Goal: Task Accomplishment & Management: Use online tool/utility

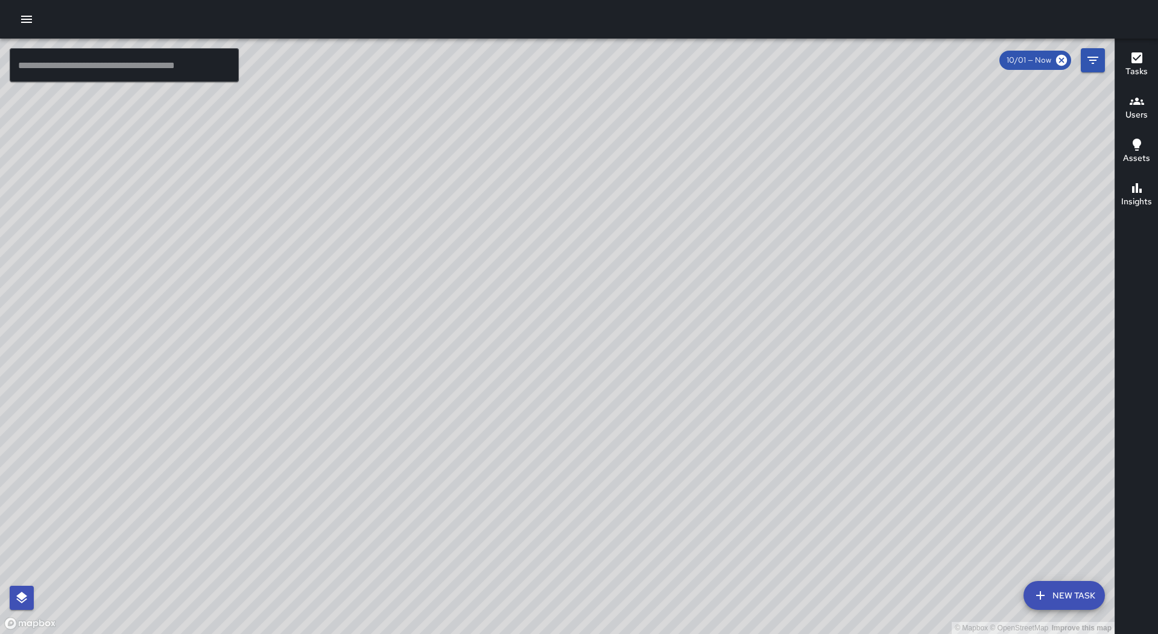
drag, startPoint x: 372, startPoint y: 96, endPoint x: 438, endPoint y: 206, distance: 128.3
click at [438, 206] on div "© Mapbox © OpenStreetMap Improve this map" at bounding box center [557, 337] width 1114 height 596
click at [20, 13] on icon "button" at bounding box center [26, 19] width 14 height 14
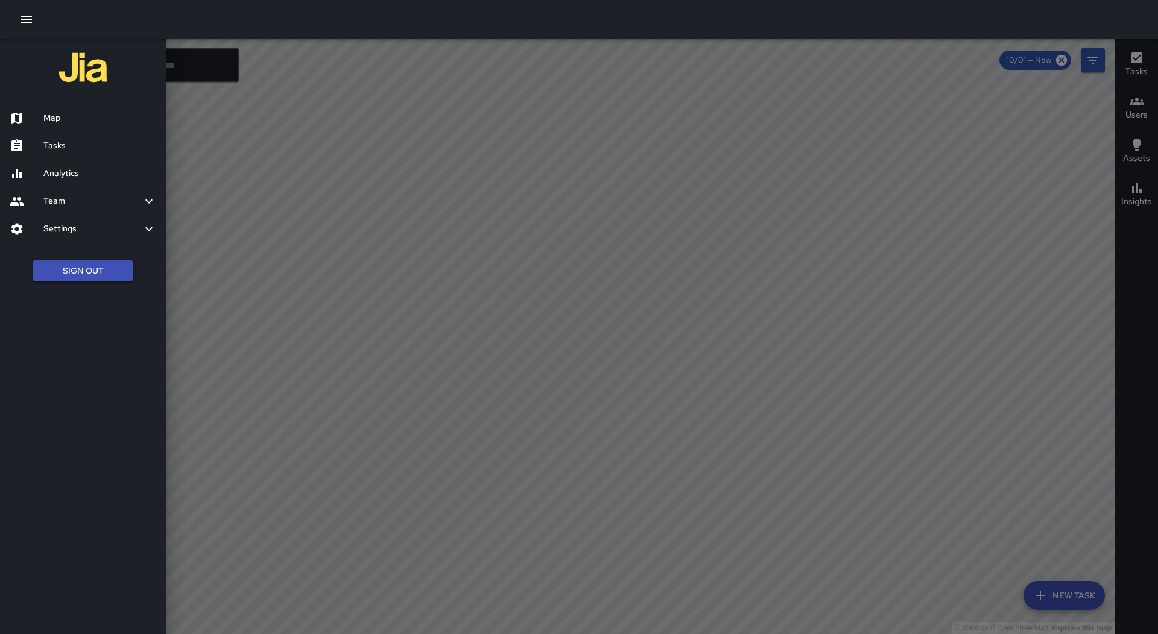
click at [112, 153] on div "Tasks" at bounding box center [83, 146] width 166 height 28
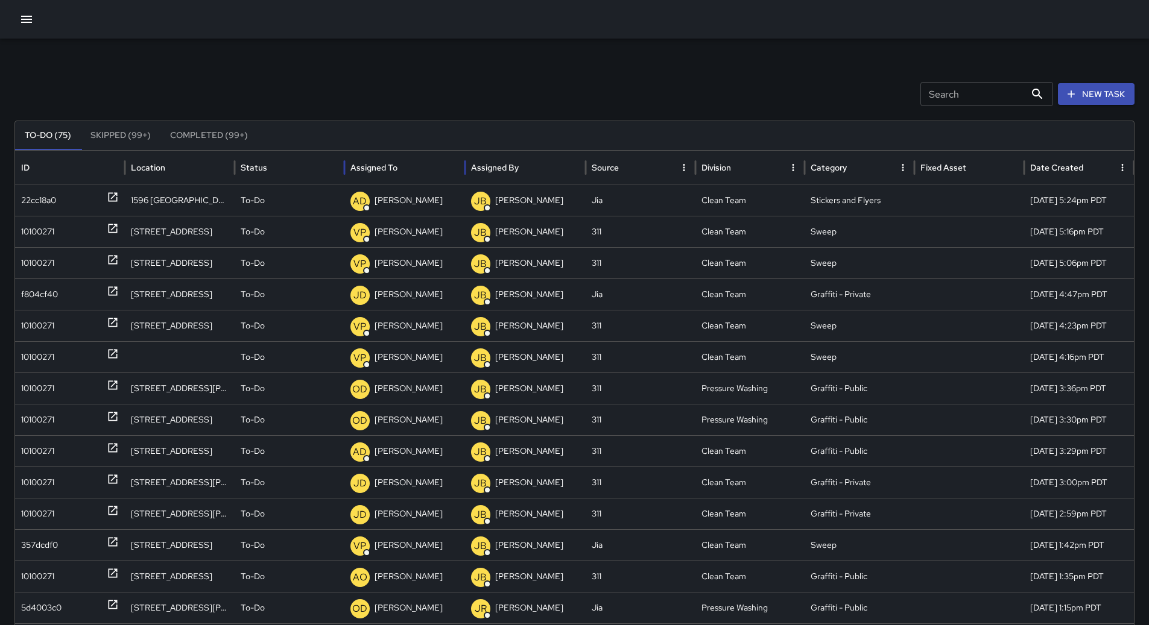
click at [434, 169] on div "Assigned To" at bounding box center [404, 167] width 109 height 33
click at [62, 324] on div "22cc18a0" at bounding box center [70, 326] width 98 height 31
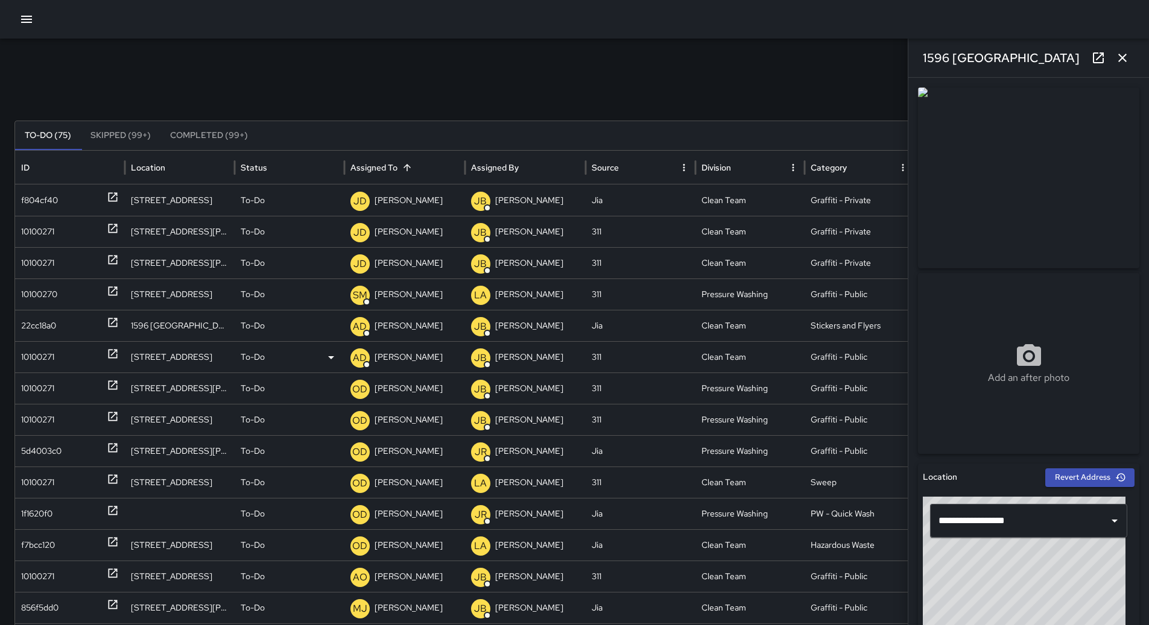
click at [63, 357] on div "10100271" at bounding box center [70, 357] width 98 height 31
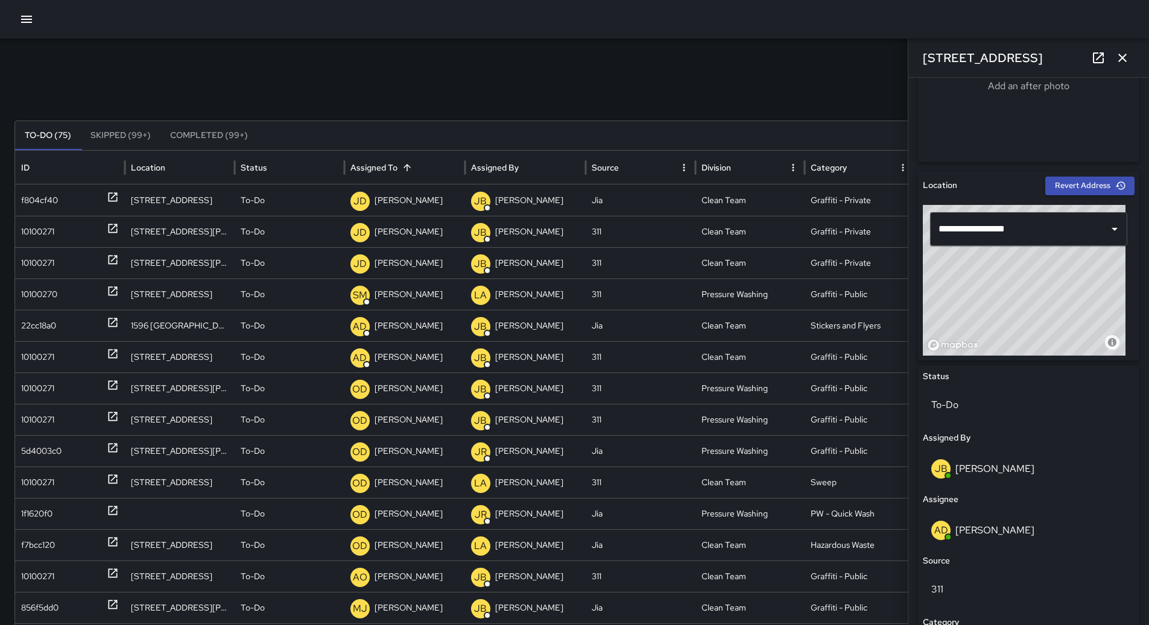
scroll to position [267, 0]
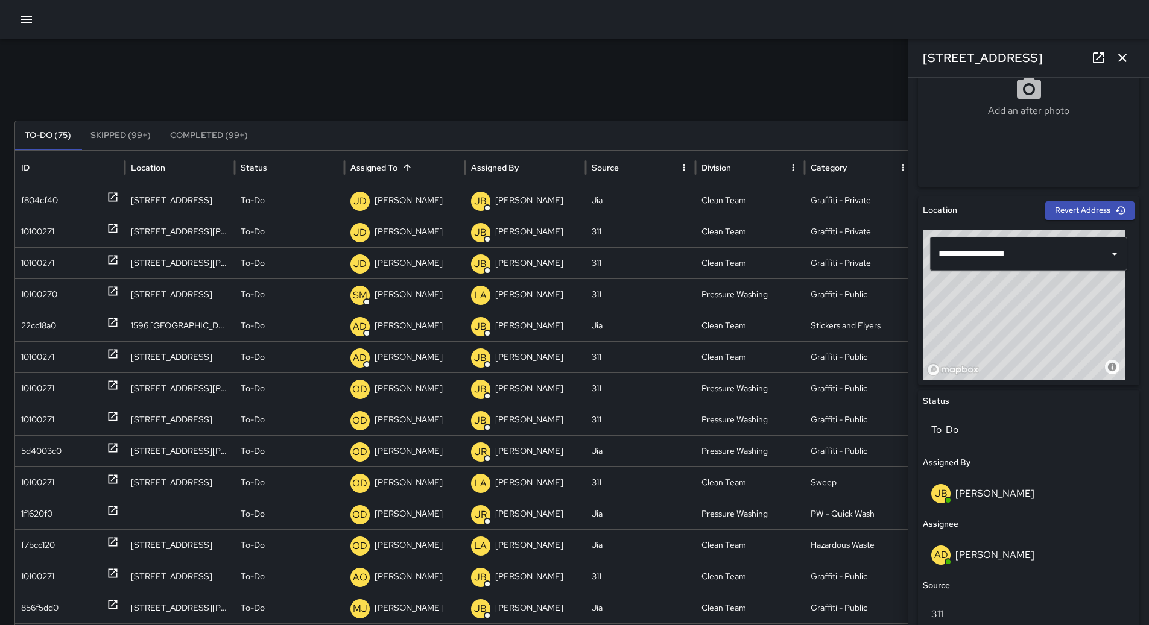
click at [21, 21] on icon "button" at bounding box center [26, 19] width 14 height 14
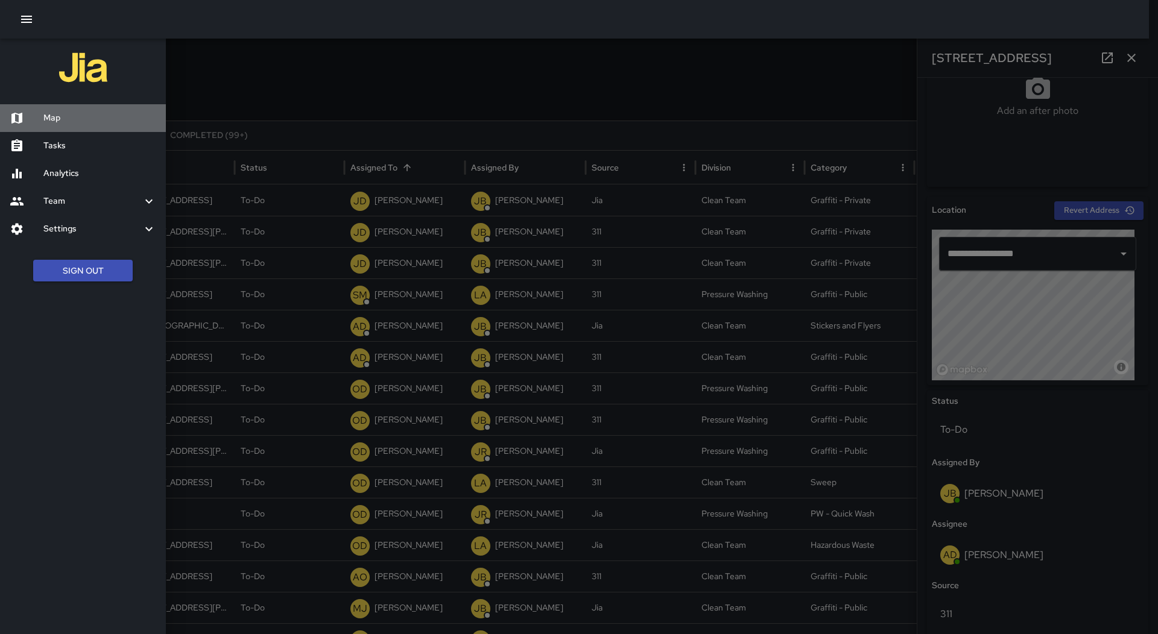
click at [70, 124] on h6 "Map" at bounding box center [99, 118] width 113 height 13
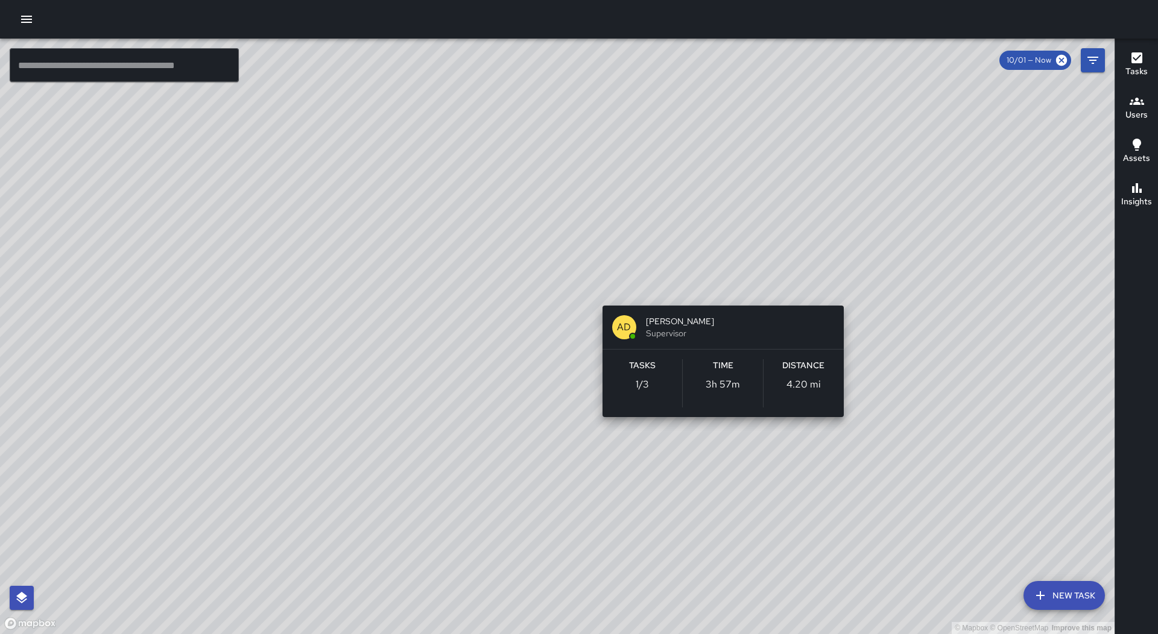
click at [715, 288] on div "© Mapbox © OpenStreetMap Improve this map AD [PERSON_NAME] Supervisor Tasks 1 /…" at bounding box center [557, 337] width 1114 height 596
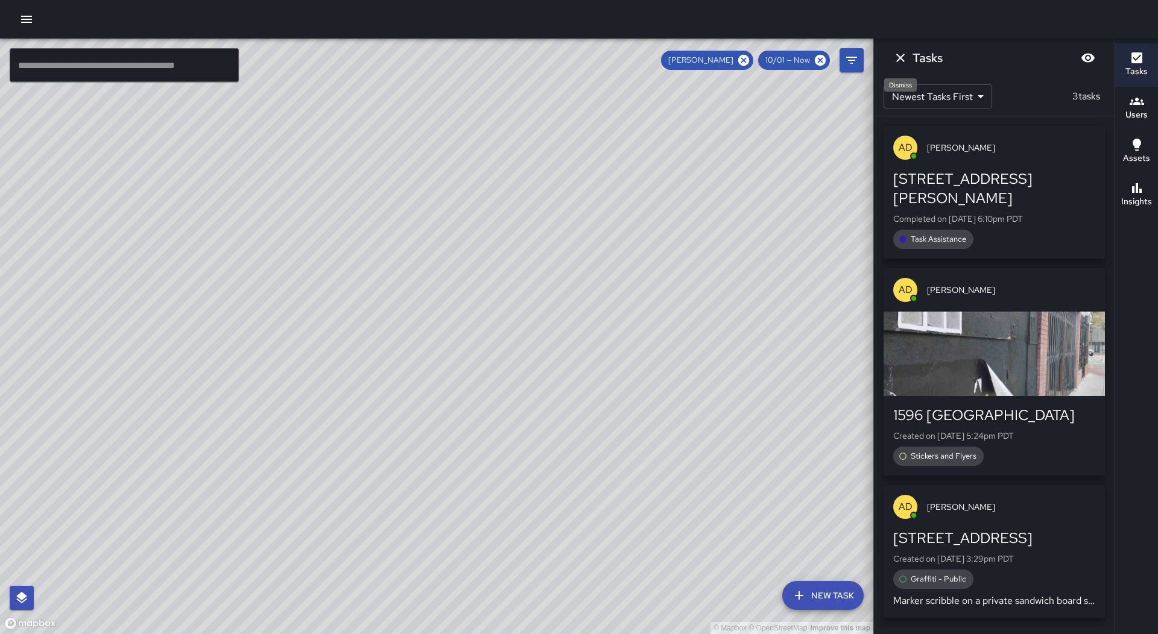
click at [902, 62] on icon "Dismiss" at bounding box center [900, 58] width 14 height 14
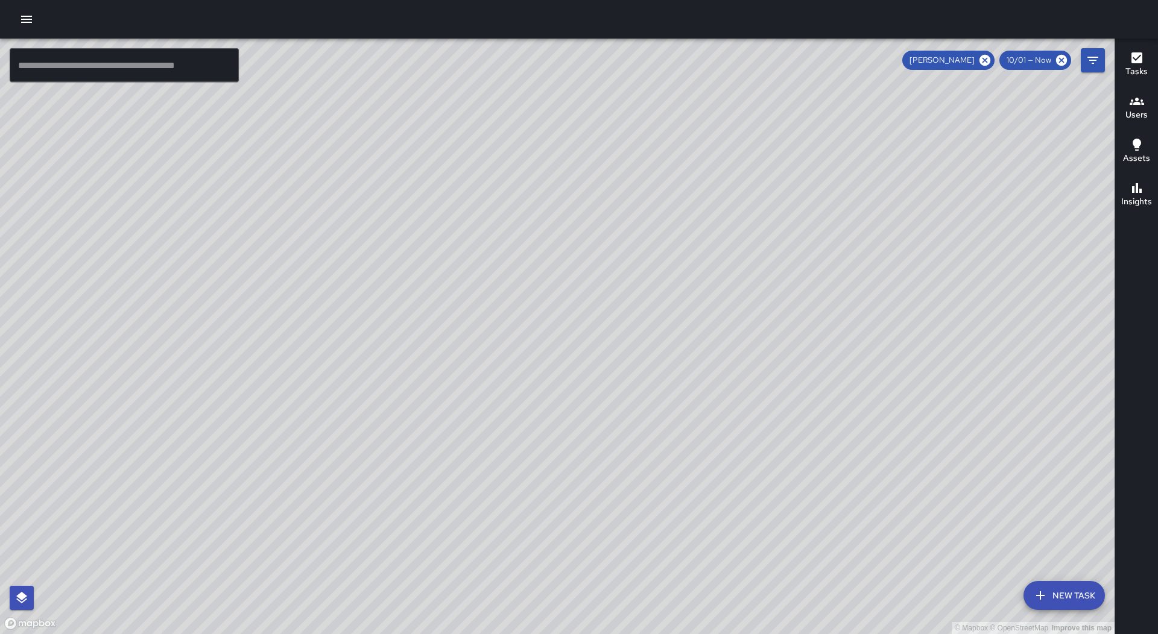
drag, startPoint x: 777, startPoint y: 320, endPoint x: 751, endPoint y: 330, distance: 28.1
click at [759, 340] on div "© Mapbox © OpenStreetMap Improve this map" at bounding box center [557, 337] width 1114 height 596
drag, startPoint x: 694, startPoint y: 465, endPoint x: 735, endPoint y: 375, distance: 99.3
click at [735, 375] on div "© Mapbox © OpenStreetMap Improve this map" at bounding box center [557, 337] width 1114 height 596
click at [683, 230] on div "© Mapbox © OpenStreetMap Improve this map AD [PERSON_NAME] Supervisor Tasks 1 /…" at bounding box center [557, 337] width 1114 height 596
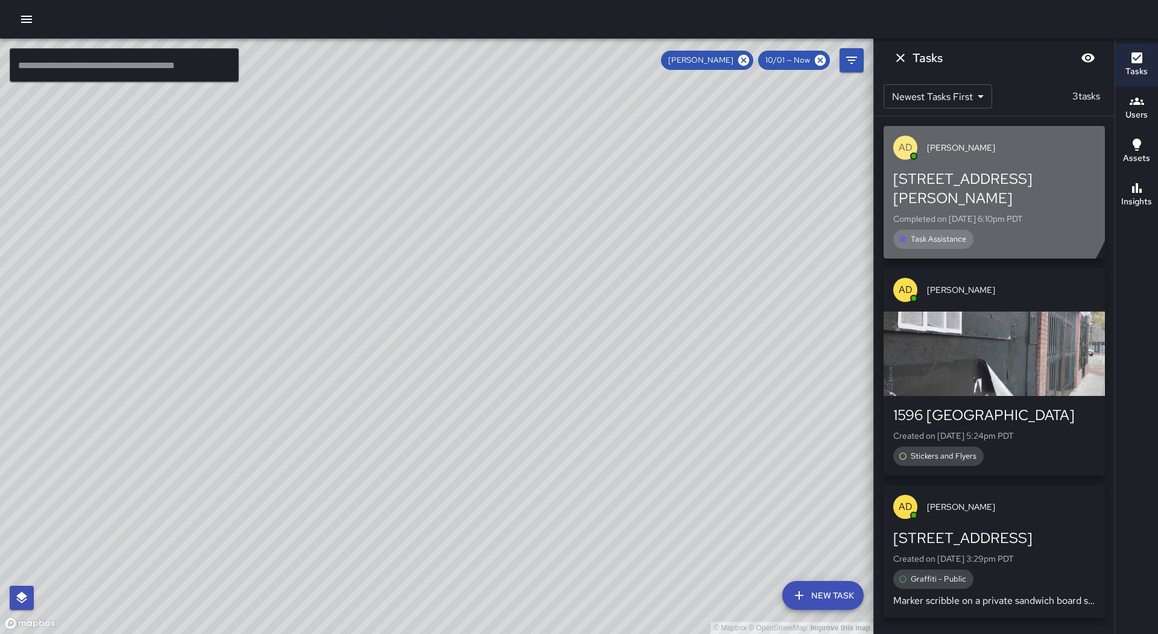
click at [944, 169] on div "[STREET_ADDRESS][PERSON_NAME]" at bounding box center [994, 188] width 202 height 39
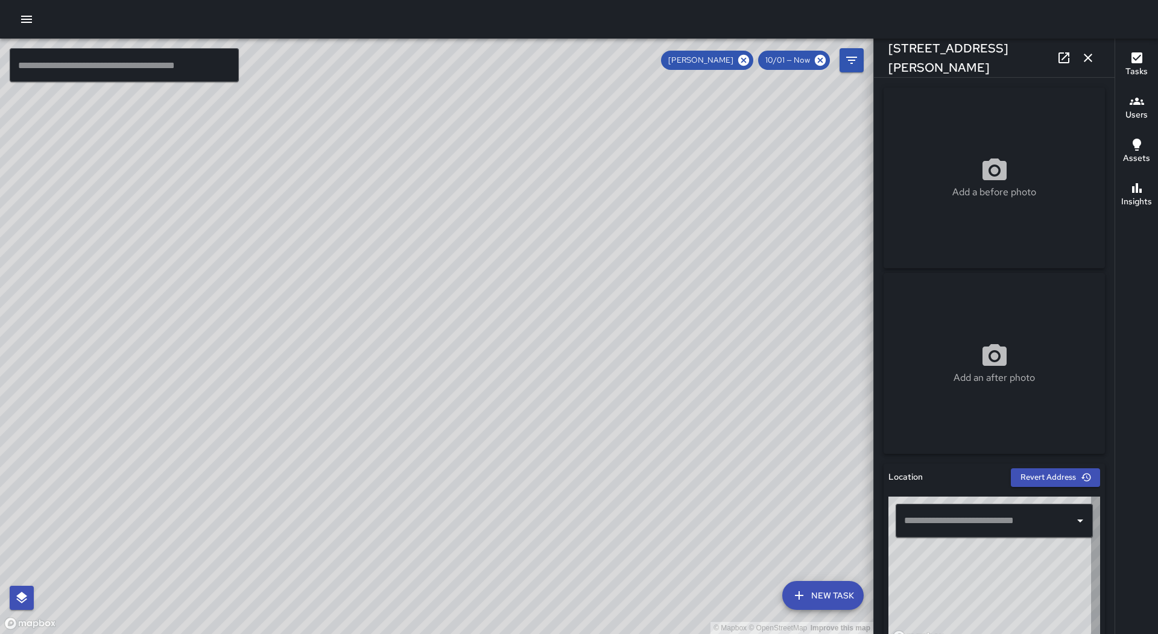
type input "**********"
click at [23, 6] on div at bounding box center [579, 19] width 1158 height 39
click at [23, 16] on icon "button" at bounding box center [26, 19] width 11 height 7
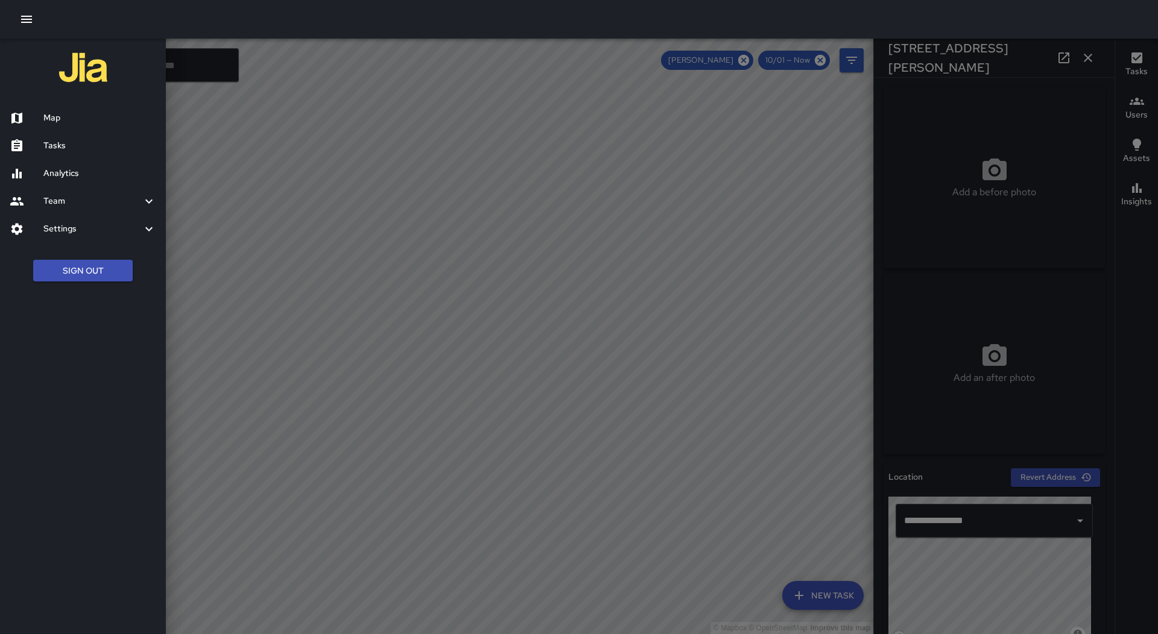
click at [66, 145] on h6 "Tasks" at bounding box center [99, 145] width 113 height 13
